Goal: Transaction & Acquisition: Book appointment/travel/reservation

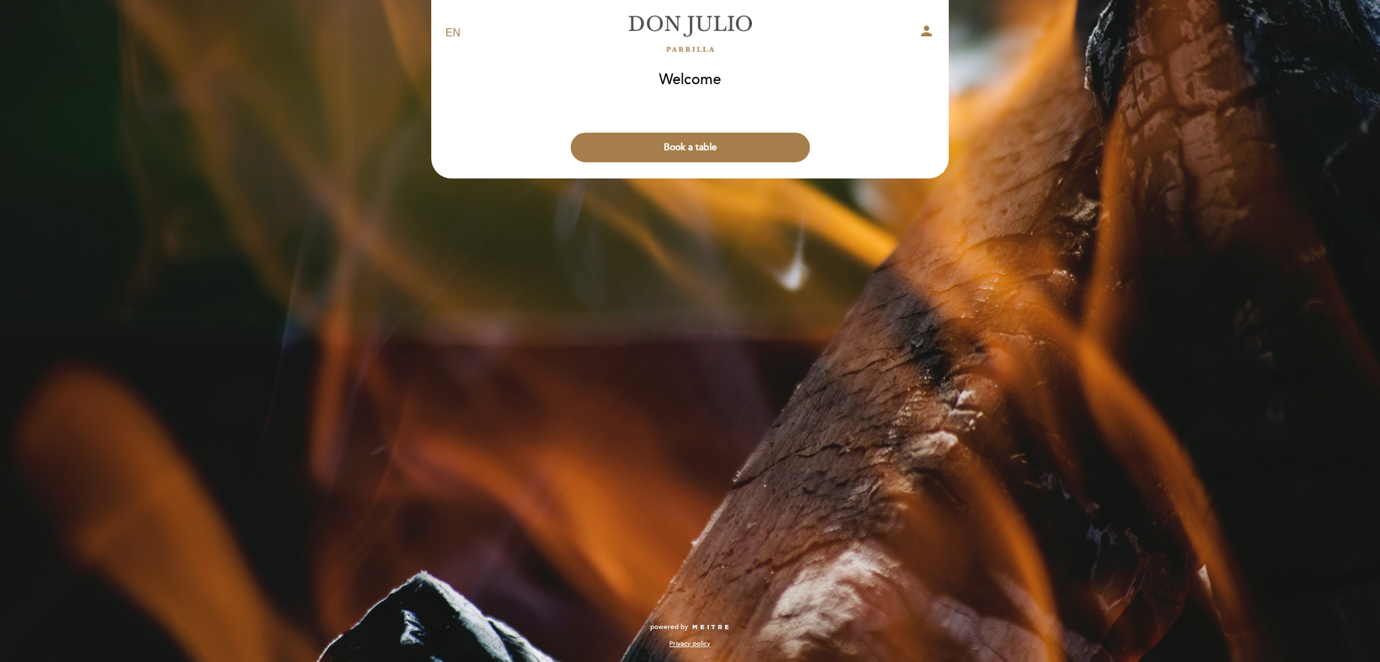
click at [693, 141] on button "Book a table" at bounding box center [690, 148] width 239 height 30
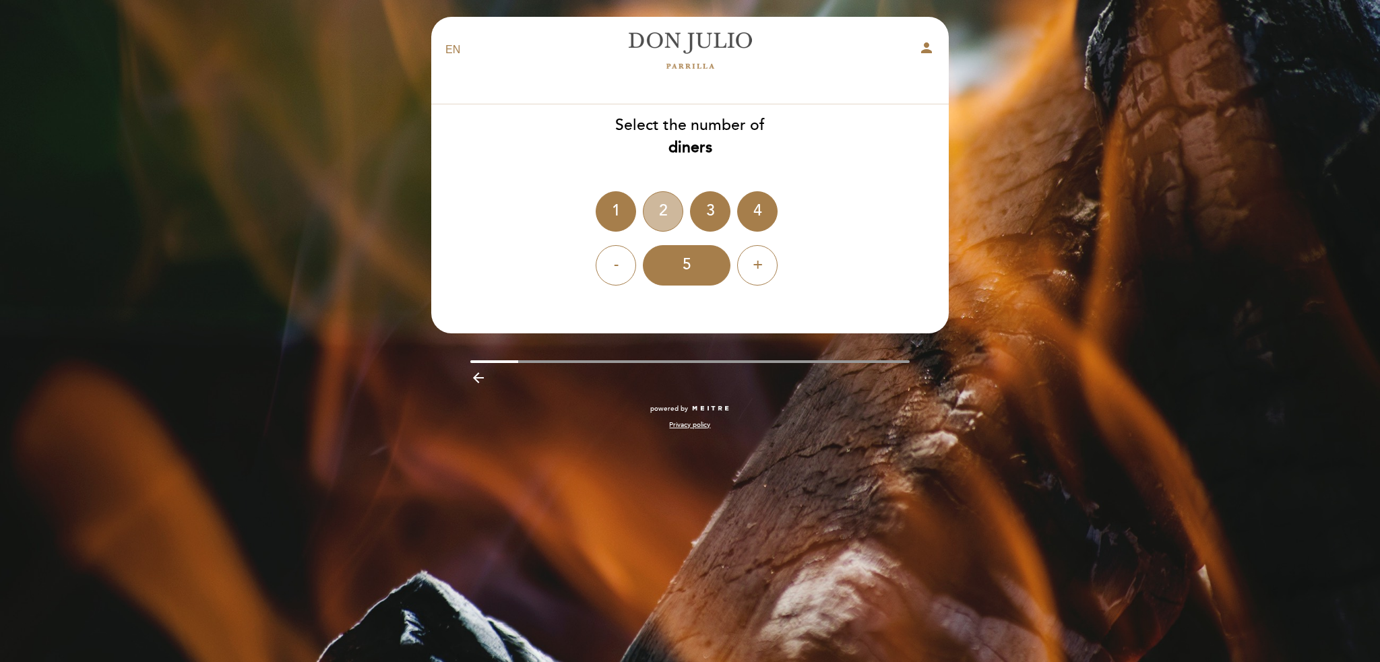
click at [664, 210] on div "2" at bounding box center [663, 211] width 40 height 40
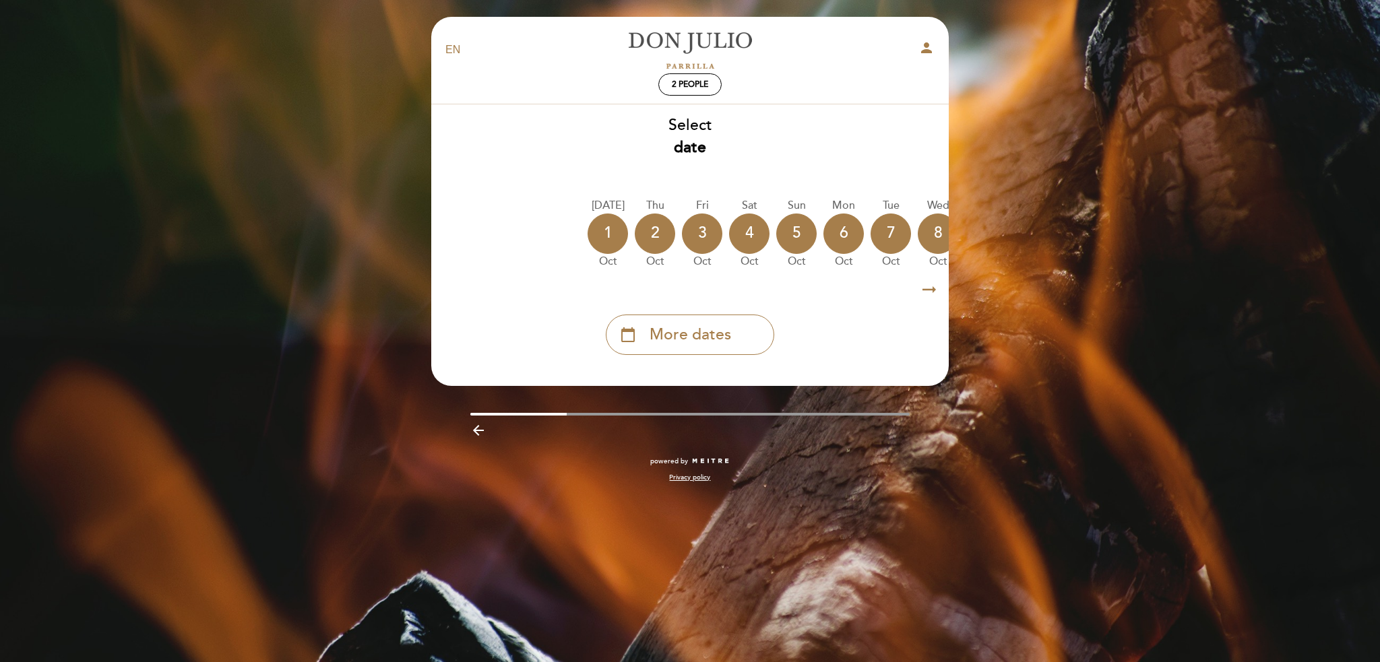
click at [924, 288] on icon "arrow_right_alt" at bounding box center [929, 290] width 20 height 29
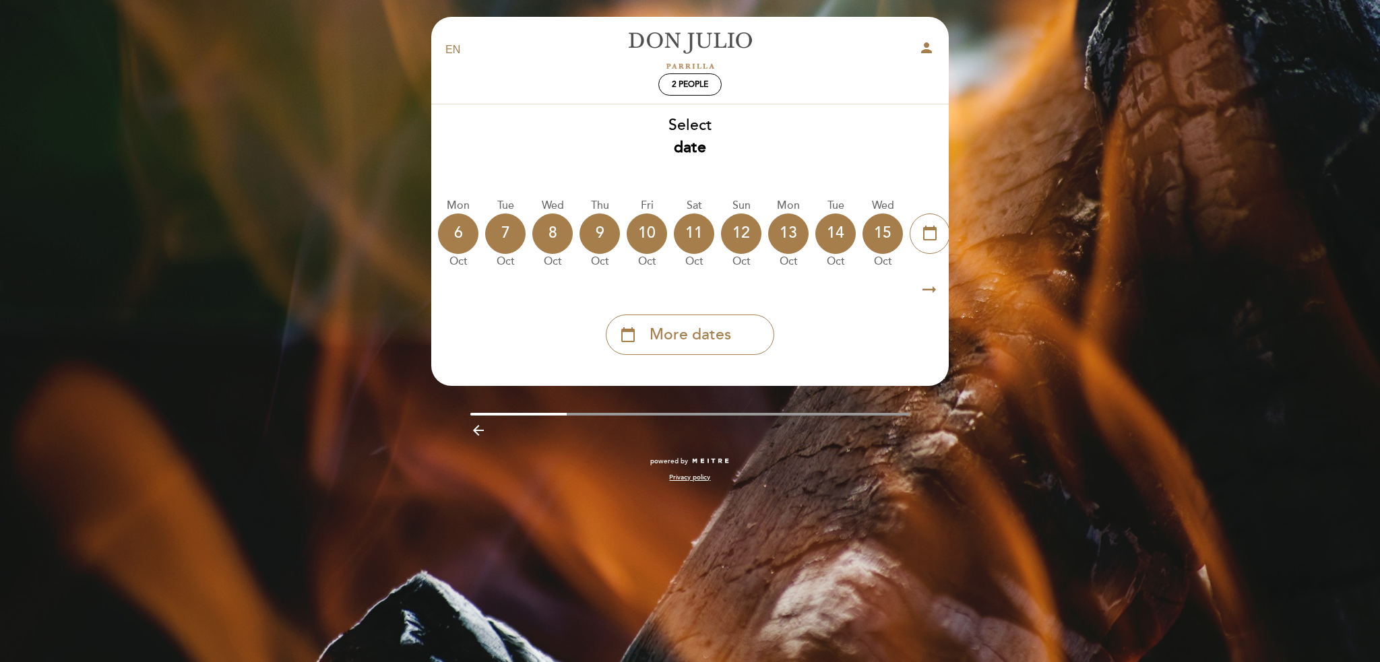
scroll to position [0, 393]
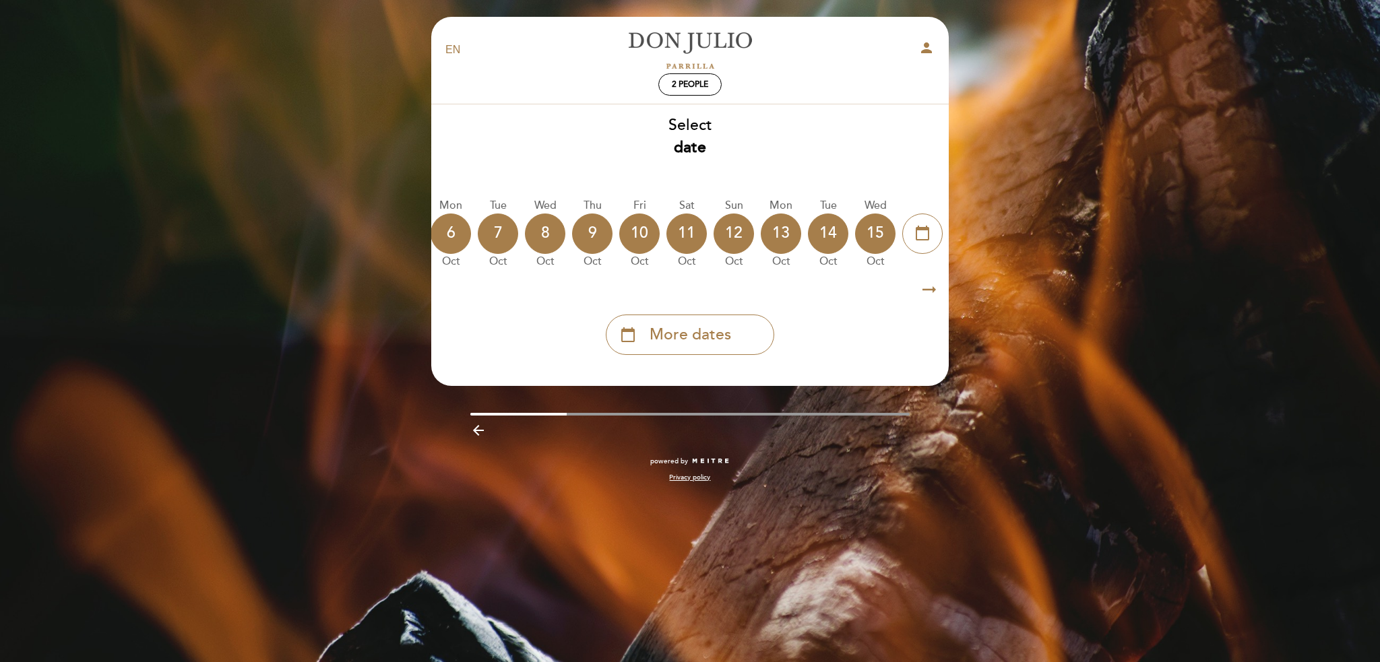
click at [924, 288] on icon "arrow_right_alt" at bounding box center [929, 290] width 20 height 29
click at [674, 337] on span "More dates" at bounding box center [690, 335] width 82 height 22
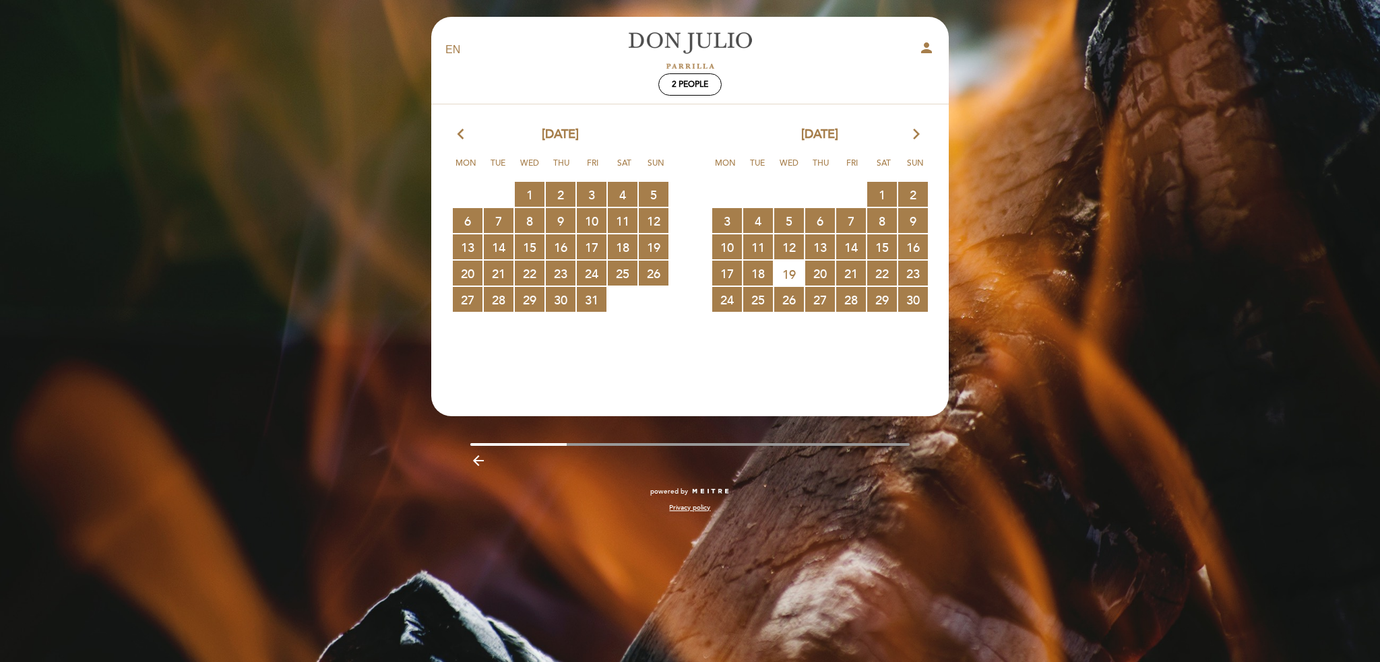
click at [769, 224] on span "4 RESERVATIONS AVAILABLE" at bounding box center [758, 220] width 30 height 25
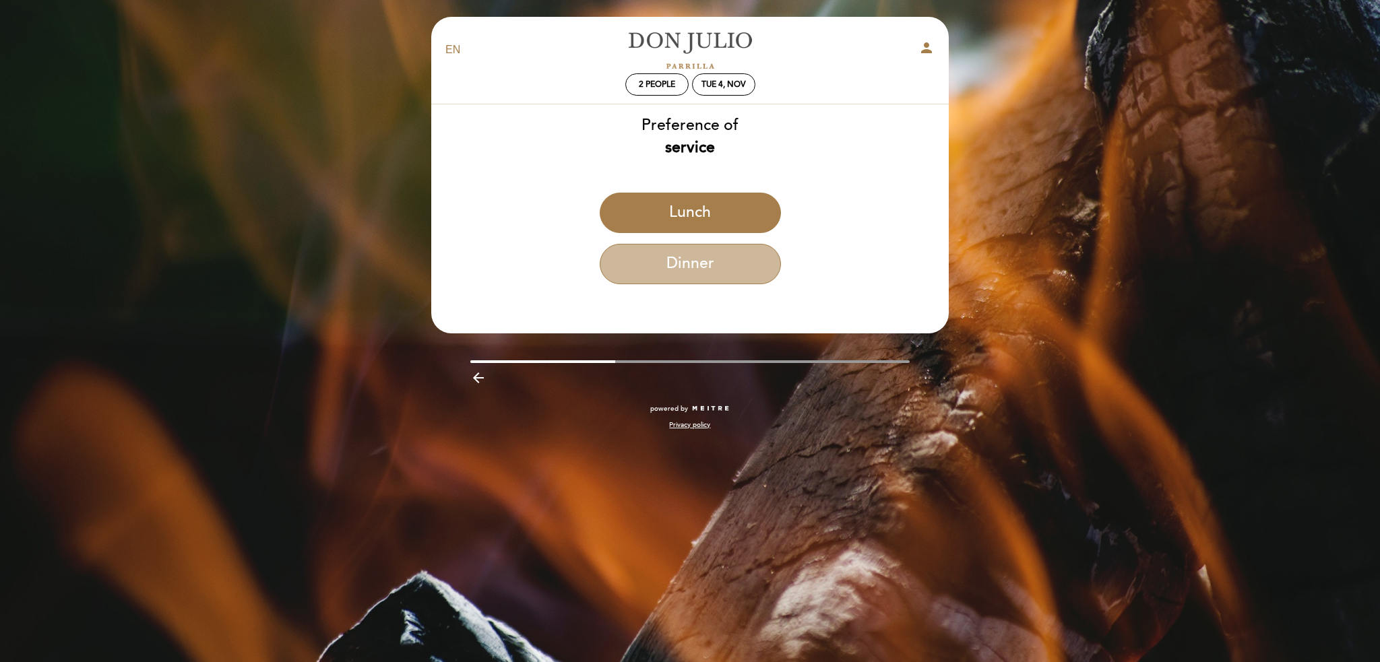
click at [718, 261] on button "Dinner" at bounding box center [690, 264] width 181 height 40
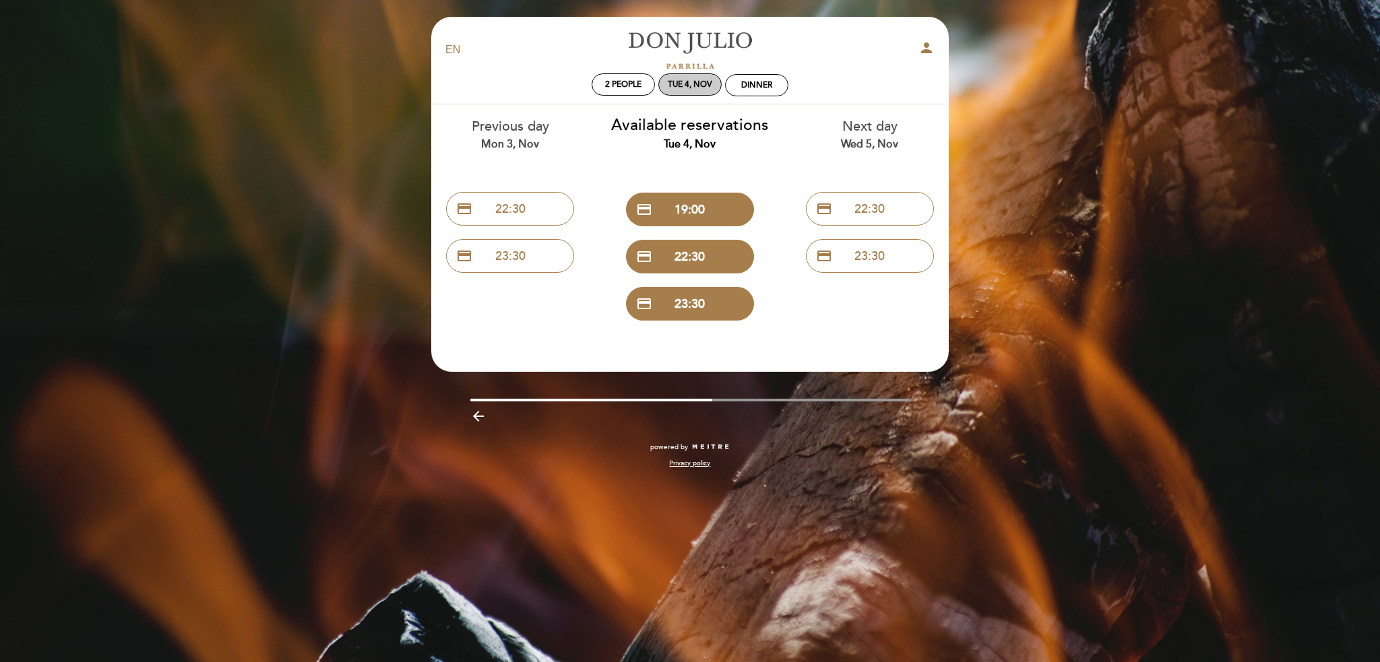
click at [688, 88] on div "Tue 4, Nov" at bounding box center [690, 84] width 44 height 10
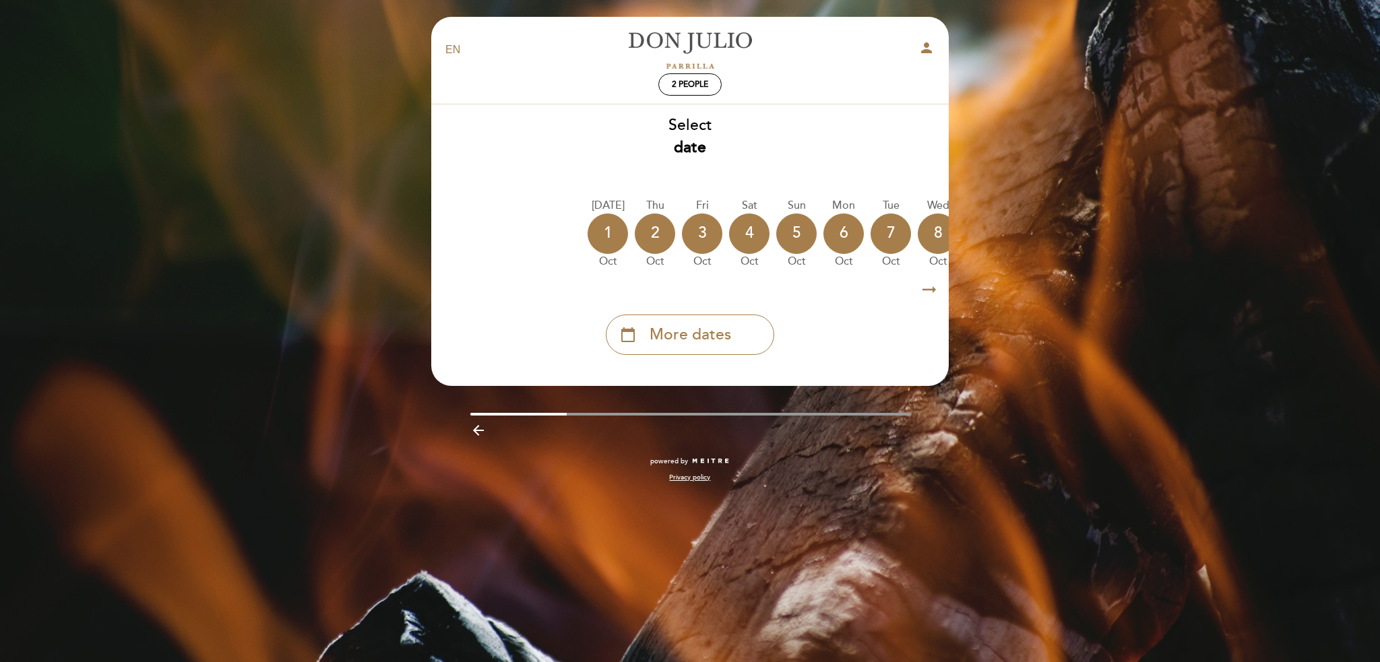
click at [685, 331] on span "More dates" at bounding box center [690, 335] width 82 height 22
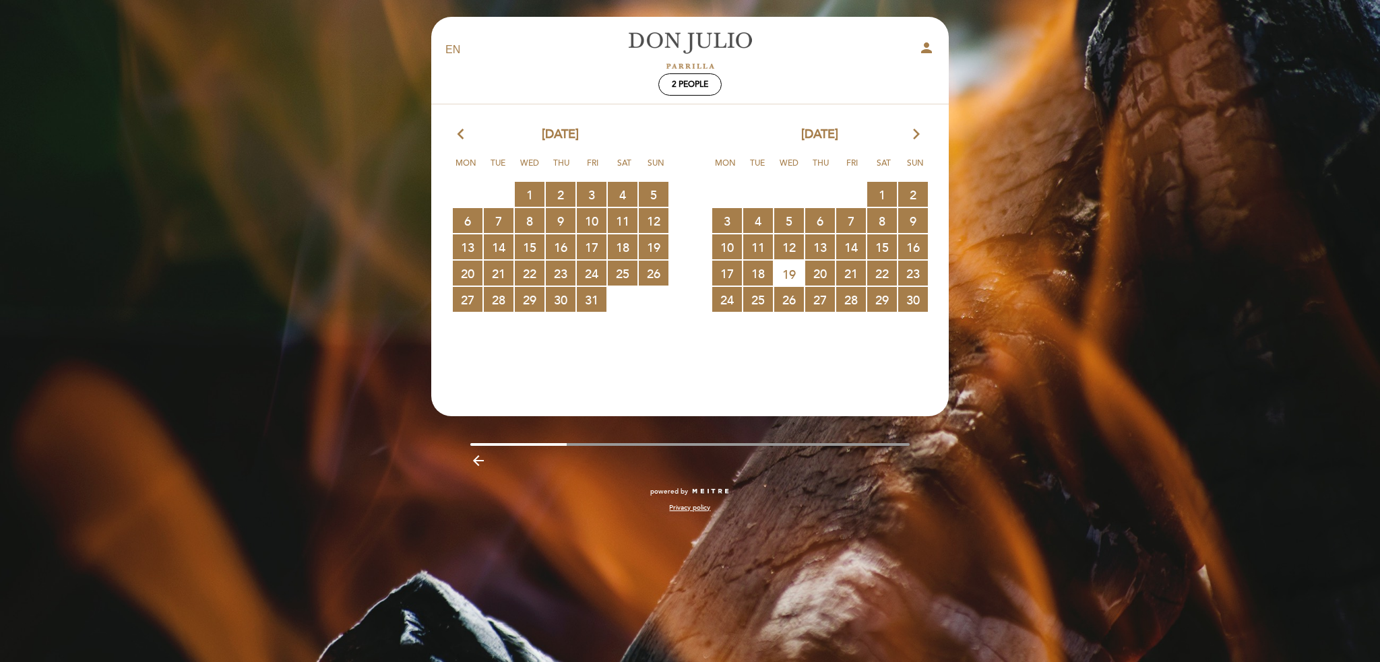
click at [855, 222] on span "7 RESERVATIONS AVAILABLE" at bounding box center [851, 220] width 30 height 25
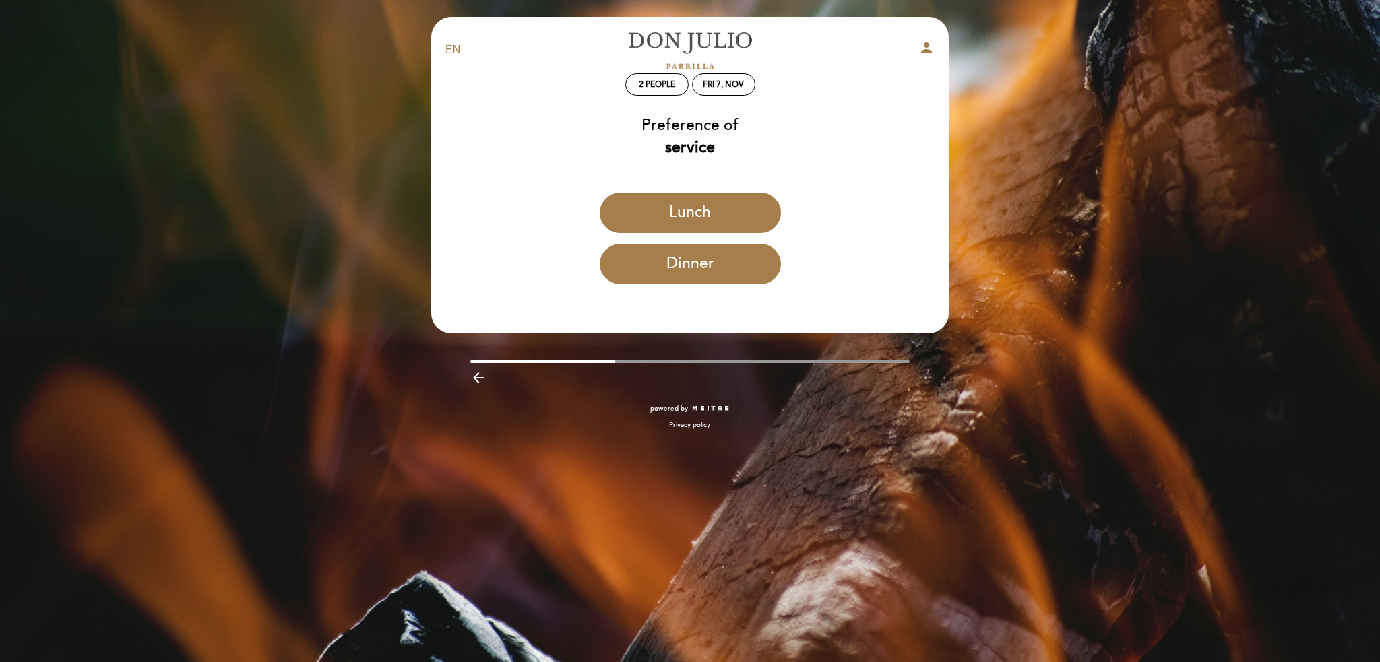
click at [717, 266] on button "Dinner" at bounding box center [690, 264] width 181 height 40
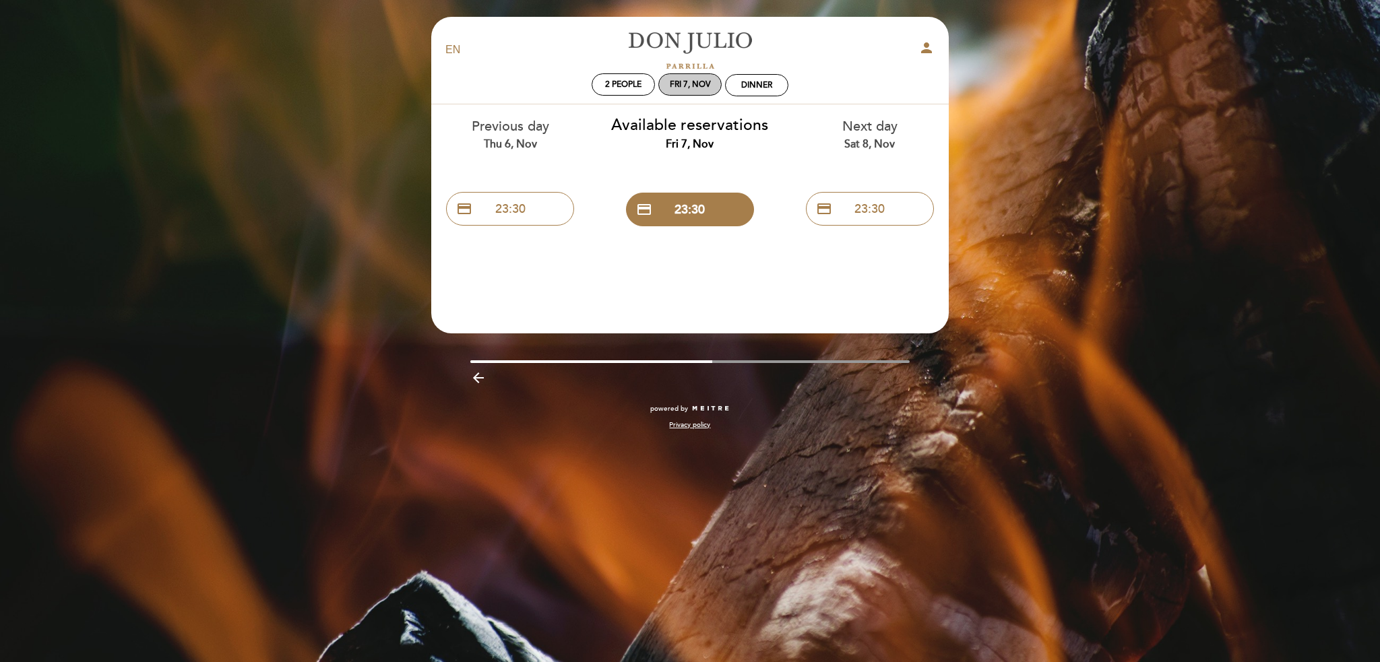
click at [682, 90] on div "Fri 7, Nov" at bounding box center [689, 84] width 63 height 22
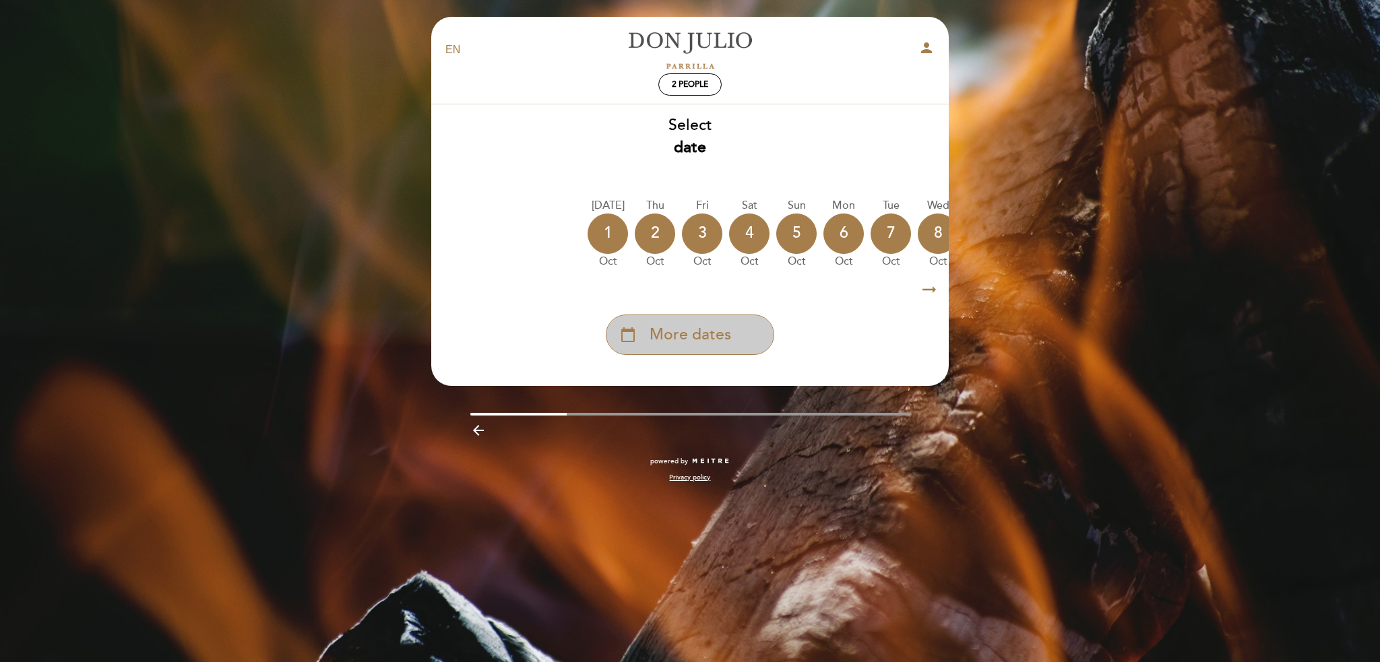
click at [717, 331] on span "More dates" at bounding box center [690, 335] width 82 height 22
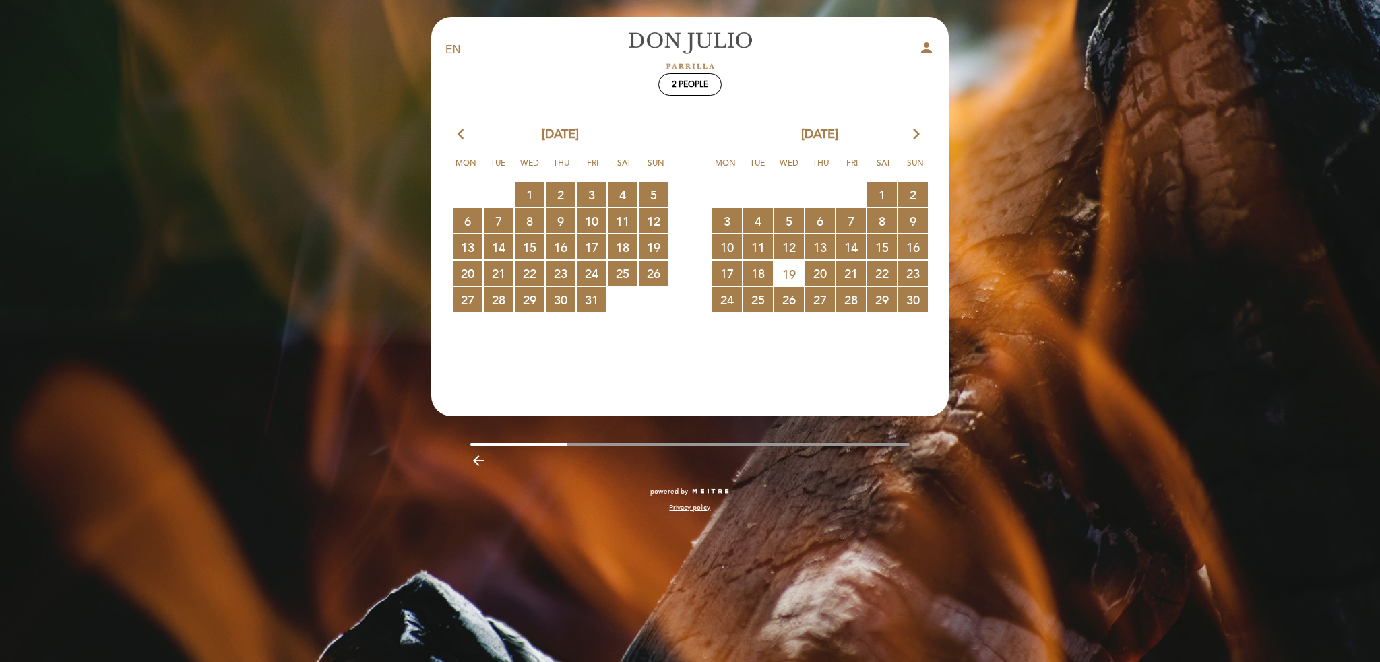
click at [754, 218] on span "4 RESERVATIONS AVAILABLE" at bounding box center [758, 220] width 30 height 25
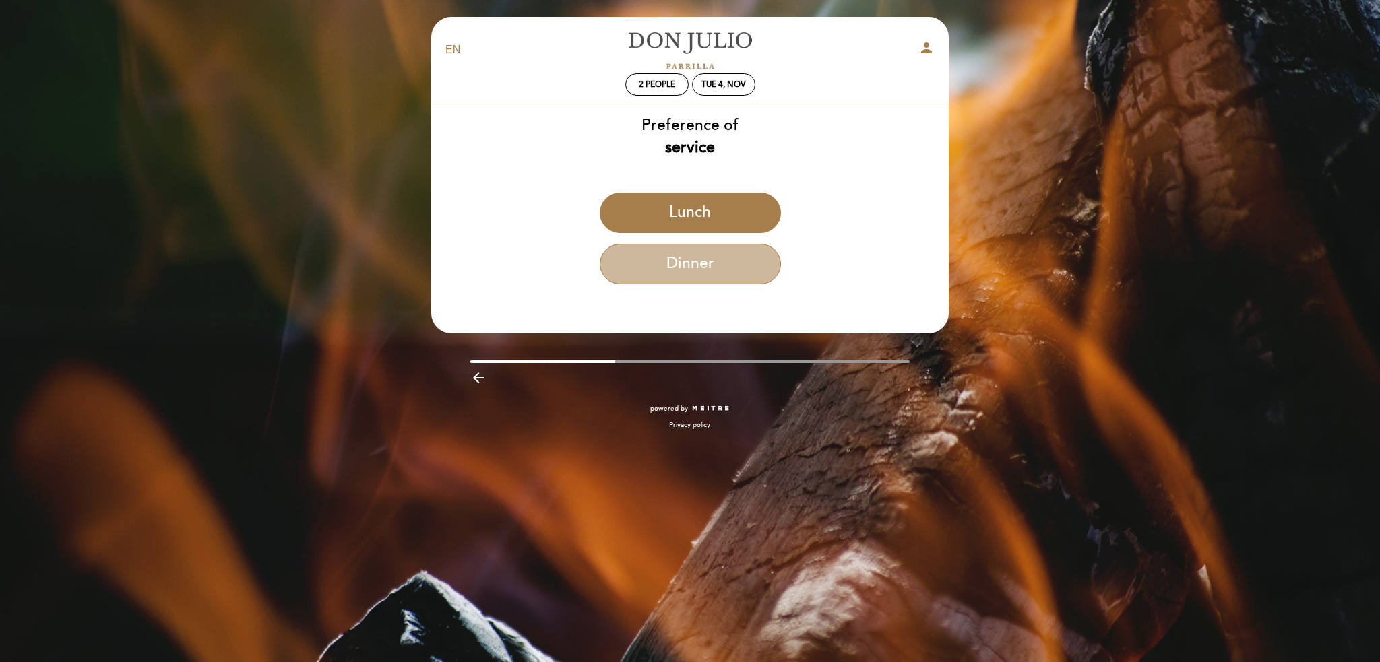
click at [648, 263] on button "Dinner" at bounding box center [690, 264] width 181 height 40
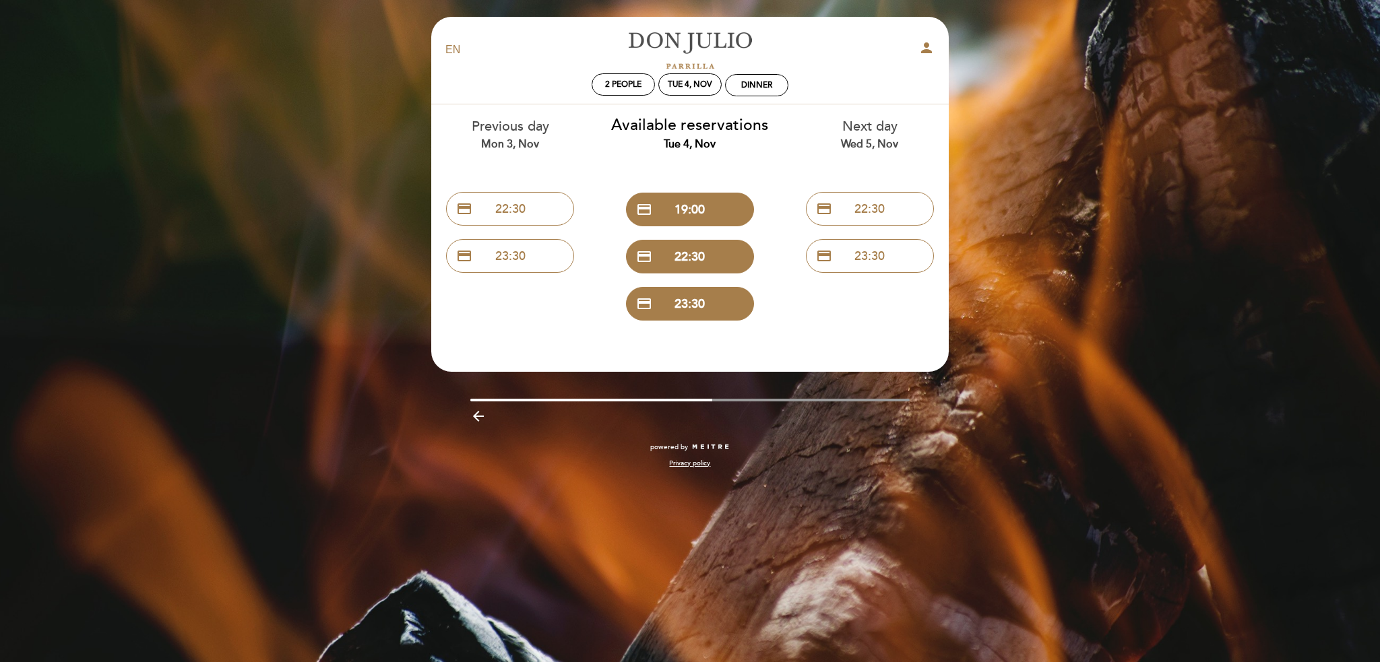
click at [693, 209] on button "credit_card 19:00" at bounding box center [690, 210] width 128 height 34
